Goal: Task Accomplishment & Management: Manage account settings

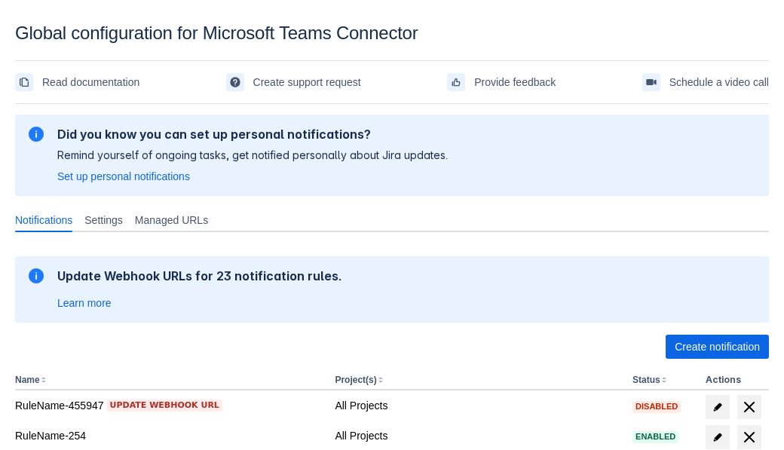
click at [717, 347] on span "Create notification" at bounding box center [717, 347] width 85 height 24
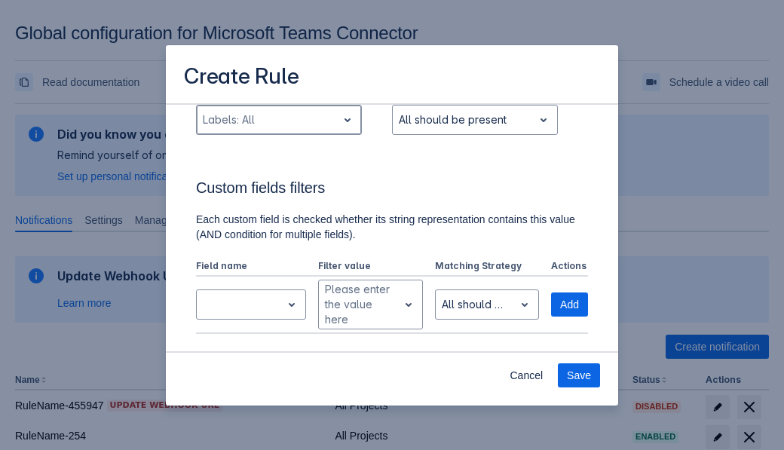
click at [278, 120] on div "Scrollable content" at bounding box center [267, 120] width 128 height 18
type input "361590_label"
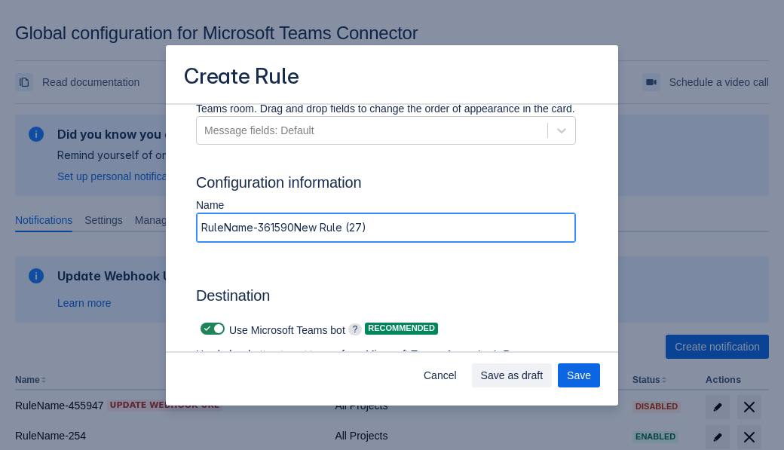
type input "RuleName-361590New Rule (27)"
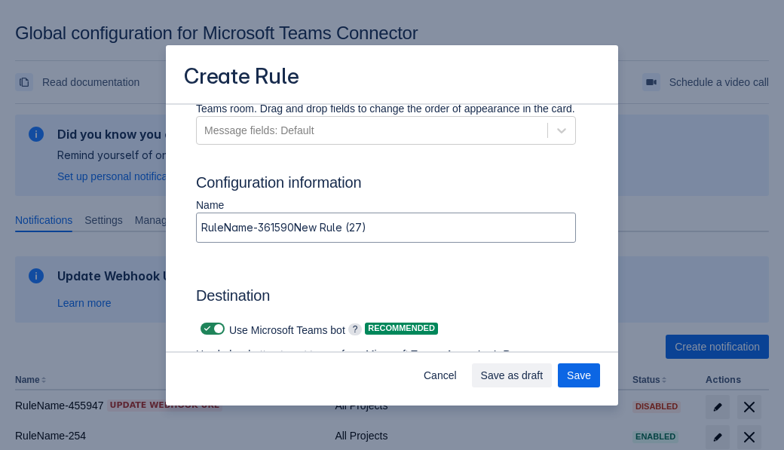
click at [205, 329] on span "Scrollable content" at bounding box center [207, 329] width 12 height 12
click at [205, 329] on input "Scrollable content" at bounding box center [206, 329] width 10 height 10
checkbox input "false"
type input "https://prod-74.westus.logic.azure.com:443/workflows/f11e74d8c9ca438c8769757d73…"
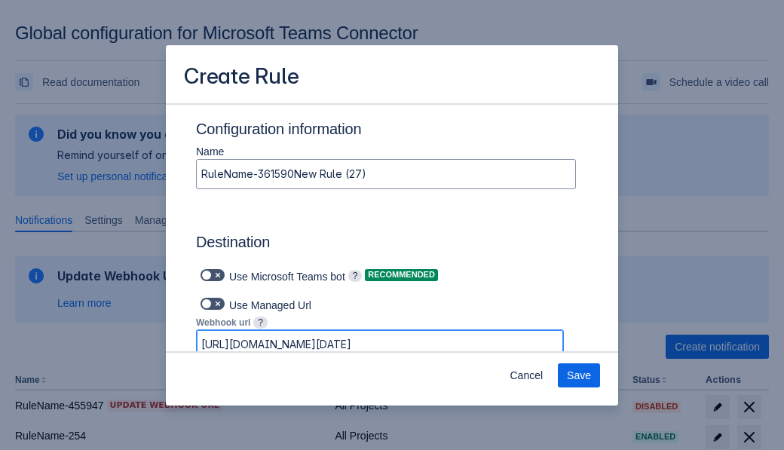
click at [579, 375] on span "Save" at bounding box center [579, 375] width 24 height 24
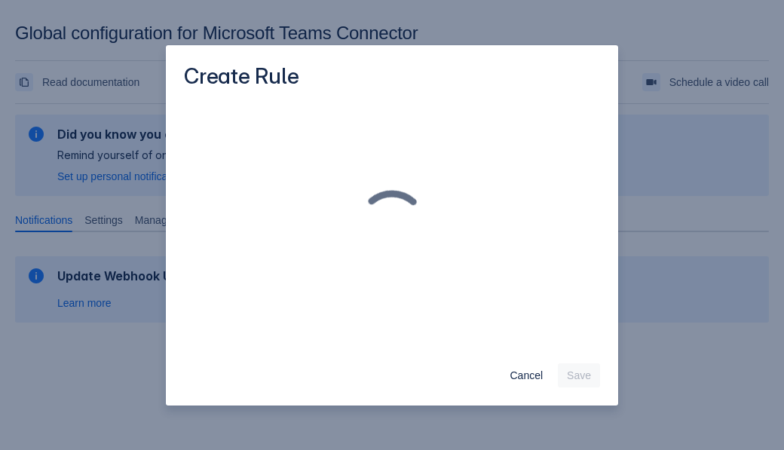
scroll to position [0, 0]
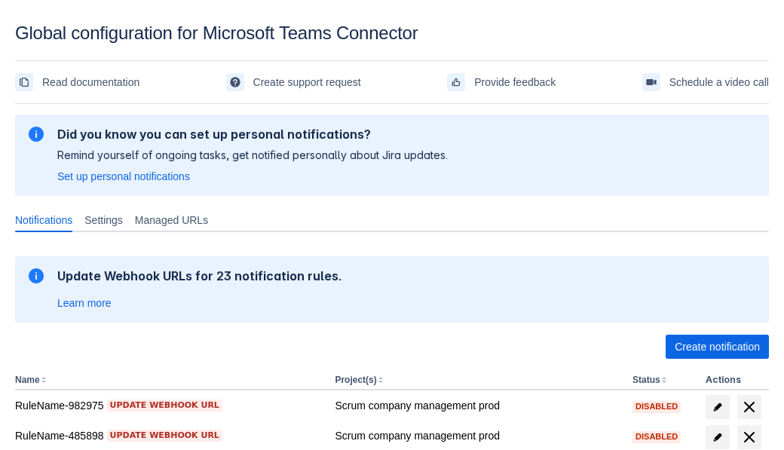
scroll to position [367, 0]
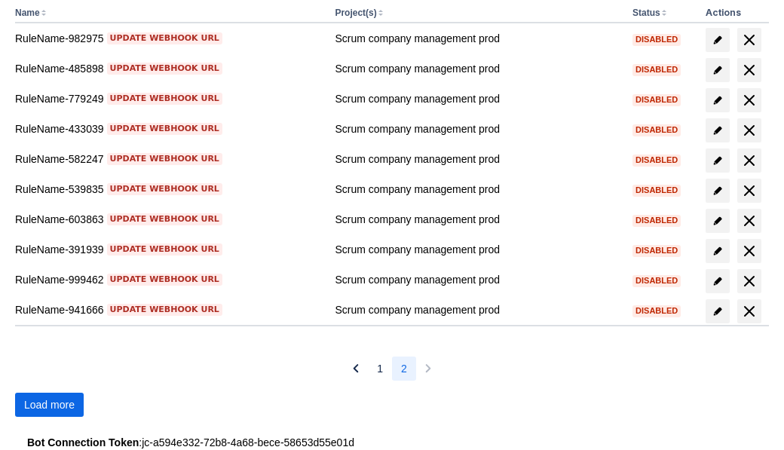
click at [49, 405] on span "Load more" at bounding box center [49, 405] width 51 height 24
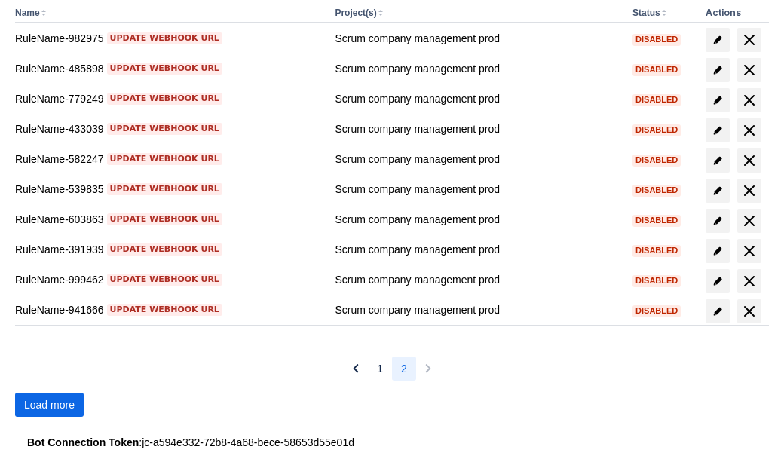
click at [49, 405] on span "Load more" at bounding box center [49, 405] width 51 height 24
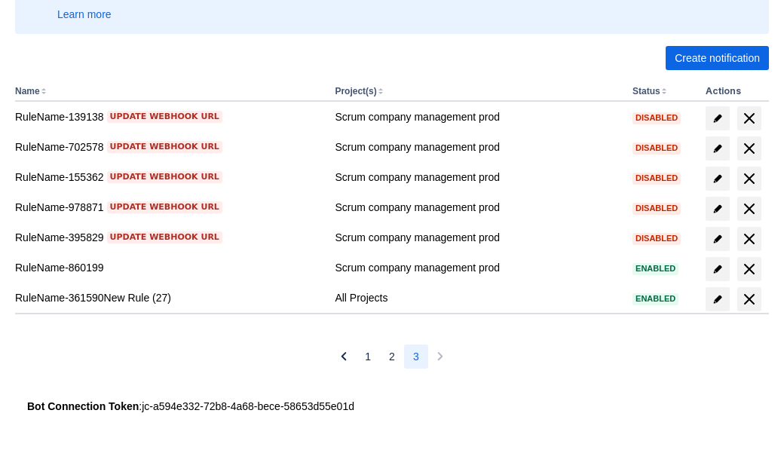
scroll to position [289, 0]
click at [749, 299] on span "delete" at bounding box center [749, 299] width 18 height 18
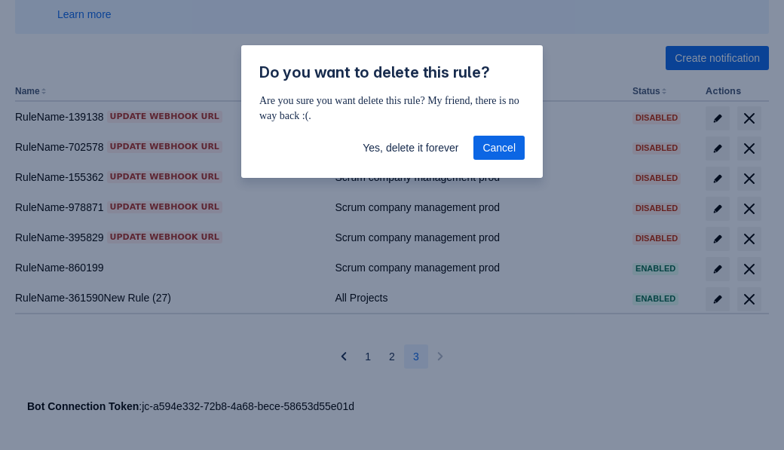
click at [410, 148] on span "Yes, delete it forever" at bounding box center [411, 148] width 96 height 24
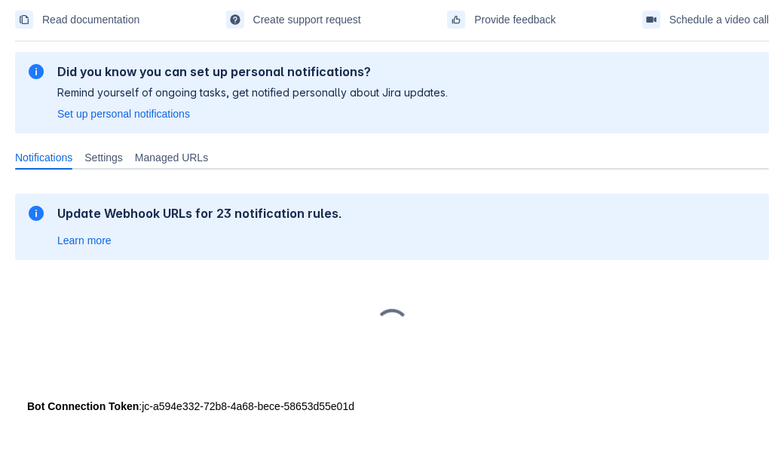
scroll to position [63, 0]
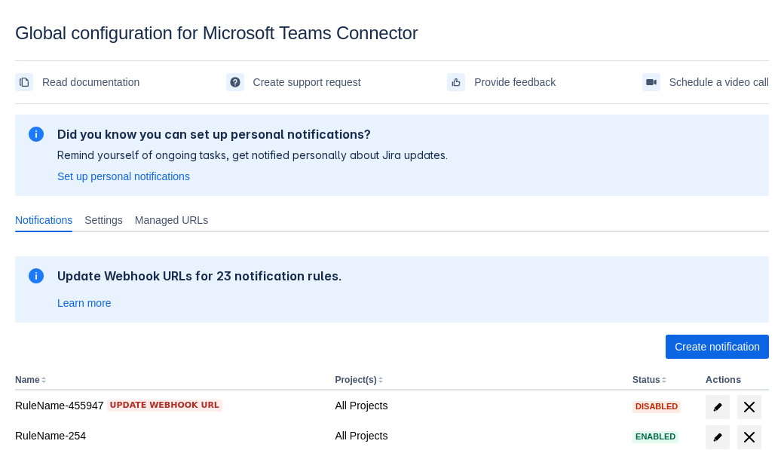
click at [717, 347] on span "Create notification" at bounding box center [717, 347] width 85 height 24
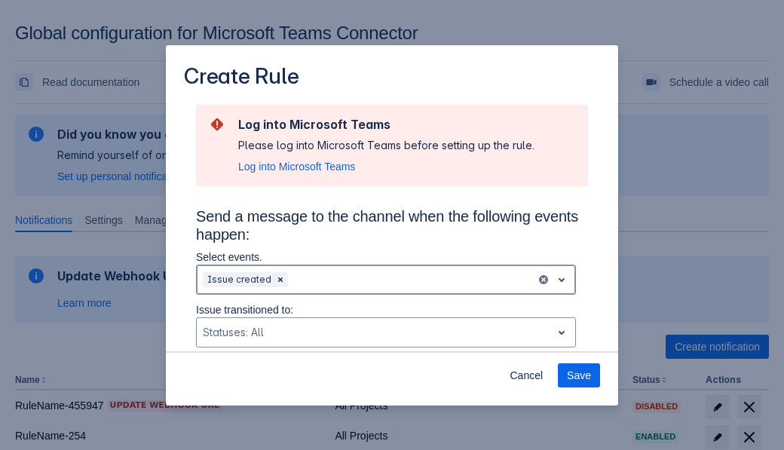
click at [386, 280] on div "Scrollable content" at bounding box center [410, 280] width 239 height 18
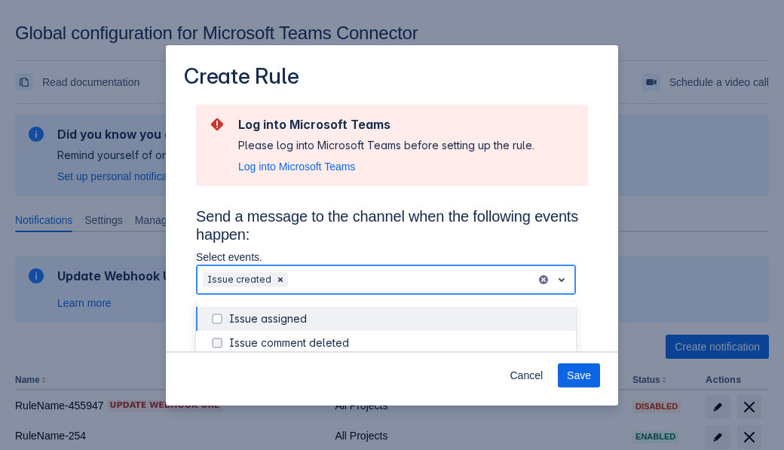
click at [398, 408] on div "Issue created" at bounding box center [398, 415] width 338 height 15
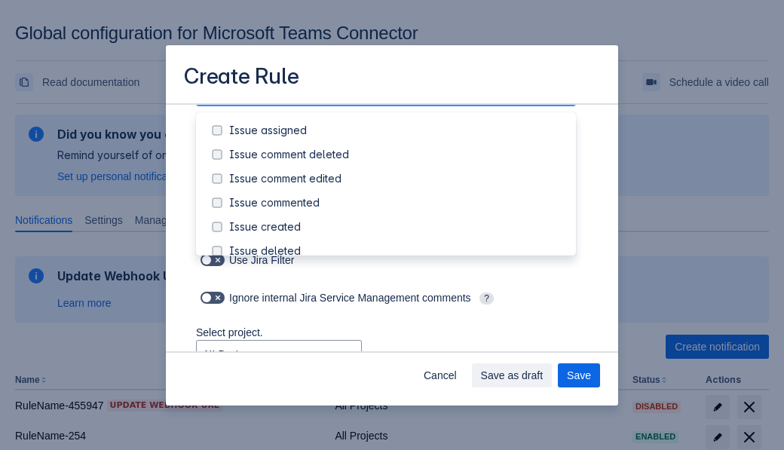
scroll to position [188, 0]
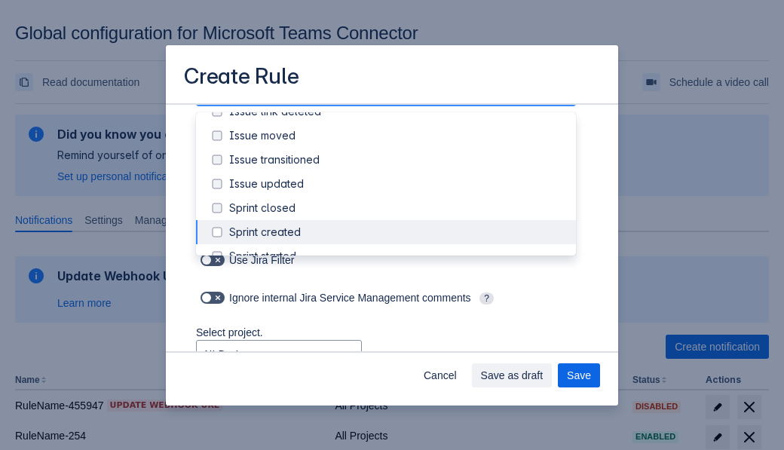
click at [398, 184] on div "Issue updated" at bounding box center [398, 183] width 338 height 15
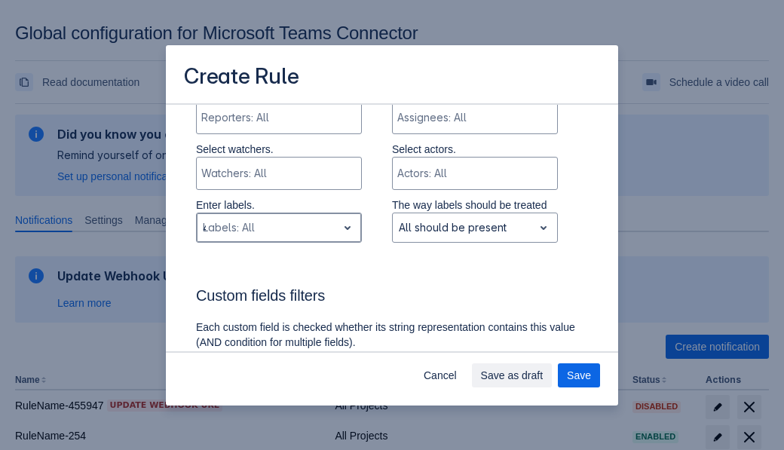
type input "449660_label"
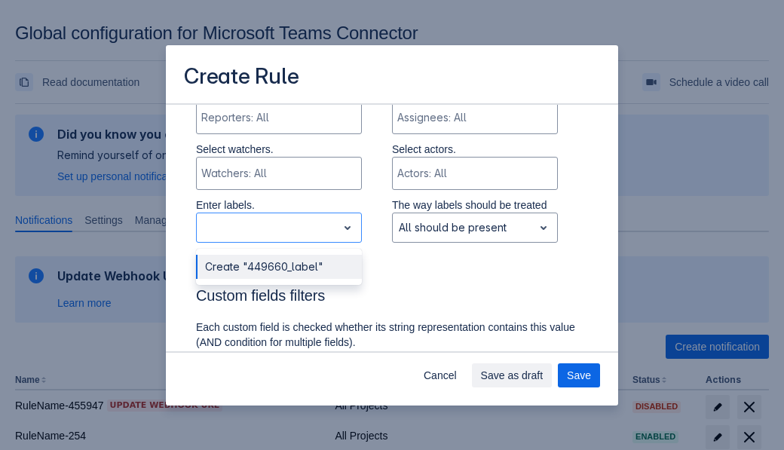
scroll to position [1015, 0]
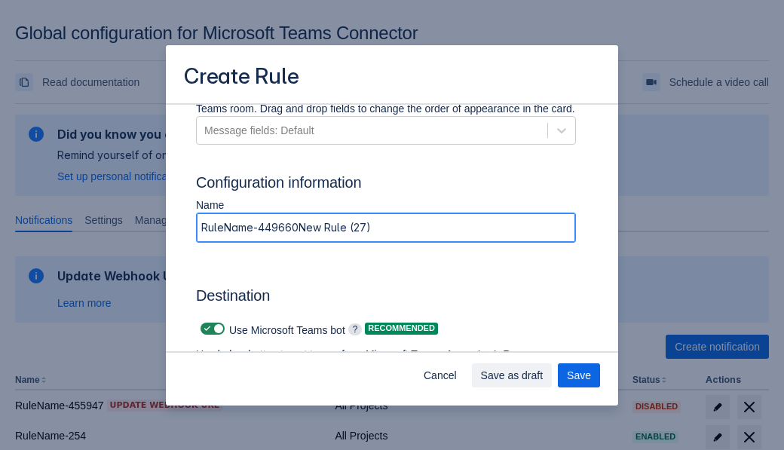
type input "RuleName-449660New Rule (27)"
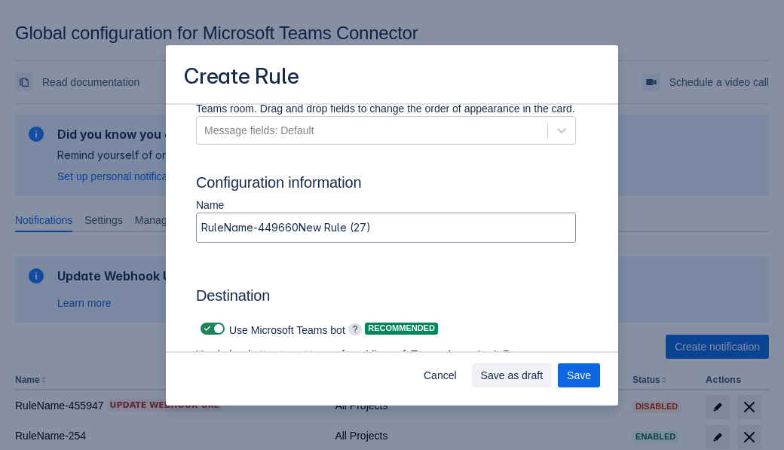
click at [205, 329] on span "Scrollable content" at bounding box center [207, 329] width 12 height 12
click at [205, 329] on input "Scrollable content" at bounding box center [206, 329] width 10 height 10
checkbox input "false"
type input "[URL][DOMAIN_NAME][DATE]"
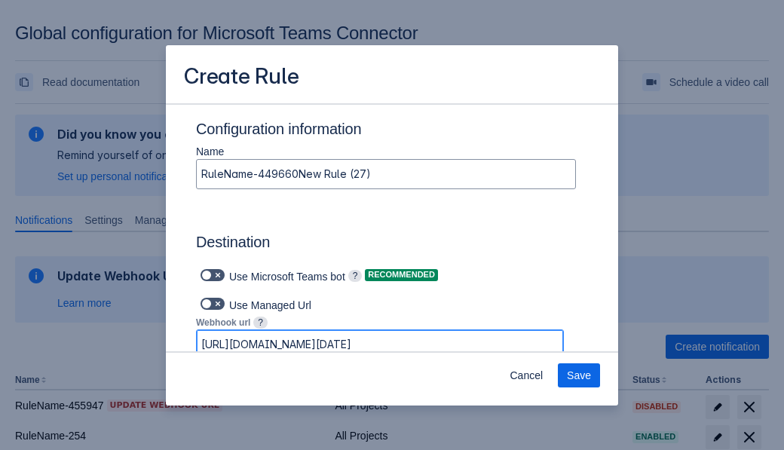
click at [579, 375] on span "Save" at bounding box center [579, 375] width 24 height 24
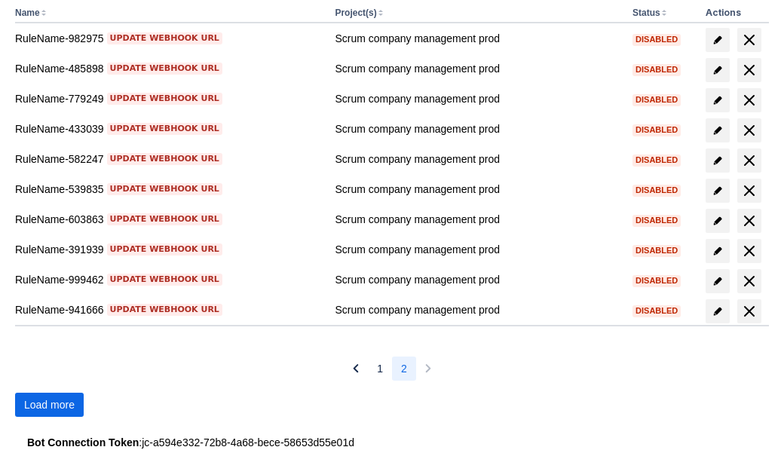
click at [49, 405] on span "Load more" at bounding box center [49, 405] width 51 height 24
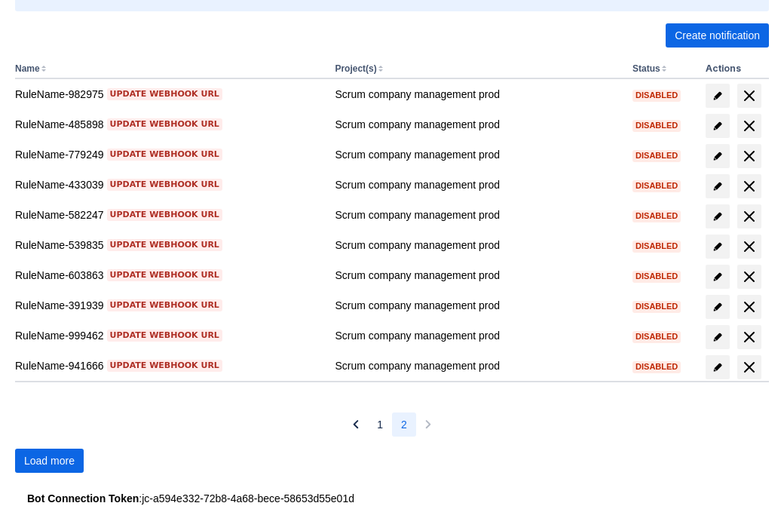
click at [49, 461] on span "Load more" at bounding box center [49, 461] width 51 height 24
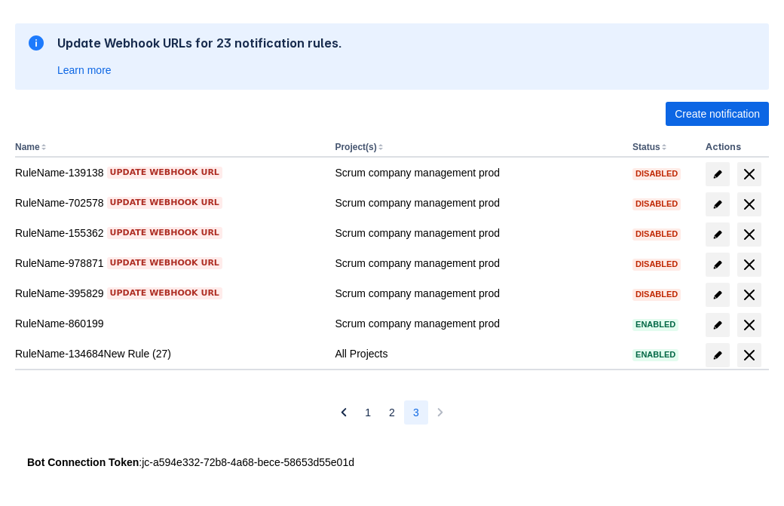
scroll to position [233, 0]
